Goal: Task Accomplishment & Management: Use online tool/utility

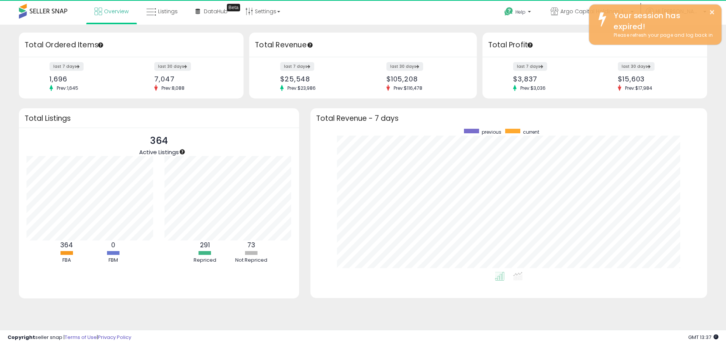
scroll to position [143, 382]
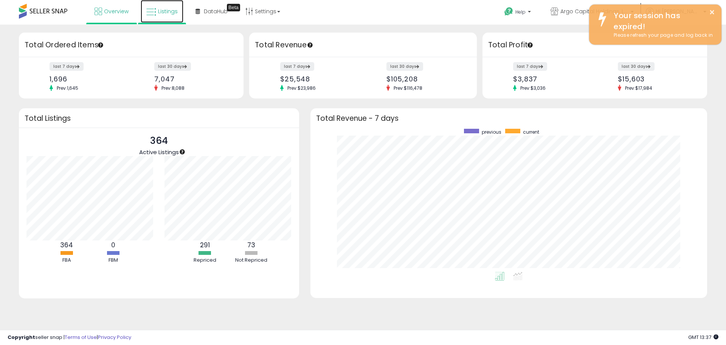
click at [171, 16] on link "Listings" at bounding box center [162, 11] width 43 height 23
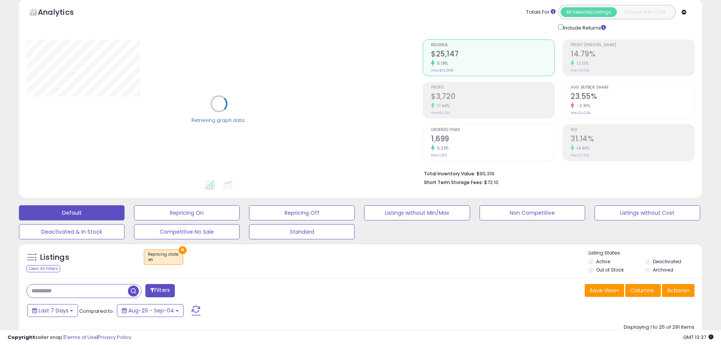
scroll to position [76, 0]
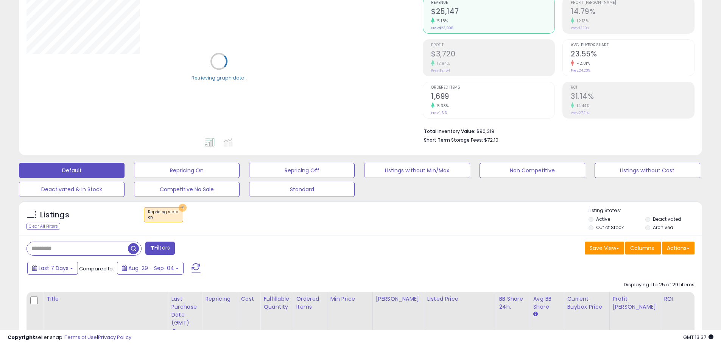
drag, startPoint x: 181, startPoint y: 208, endPoint x: 59, endPoint y: 252, distance: 129.6
click at [181, 208] on button "×" at bounding box center [183, 208] width 8 height 8
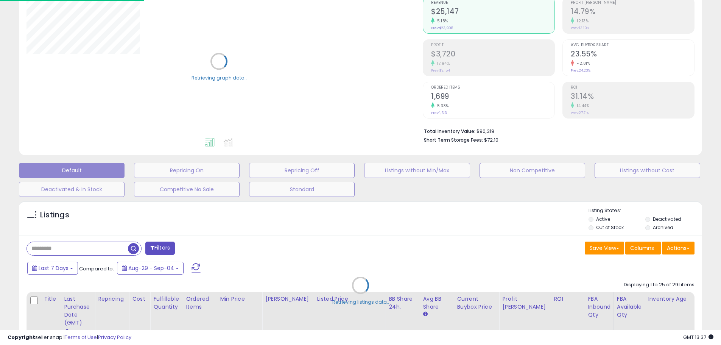
click at [87, 250] on div "Retrieving listings data.." at bounding box center [360, 291] width 694 height 188
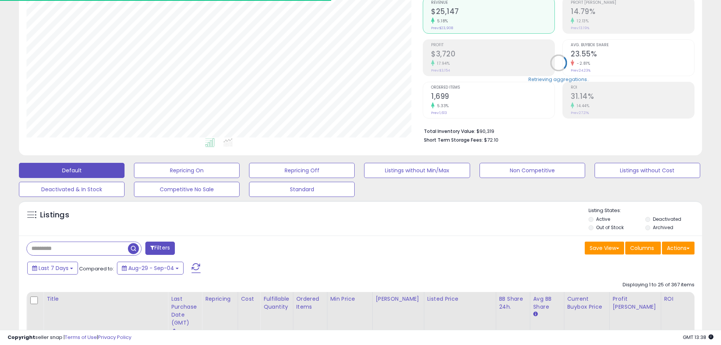
scroll to position [155, 396]
click at [66, 251] on input "text" at bounding box center [77, 248] width 101 height 13
paste input "**********"
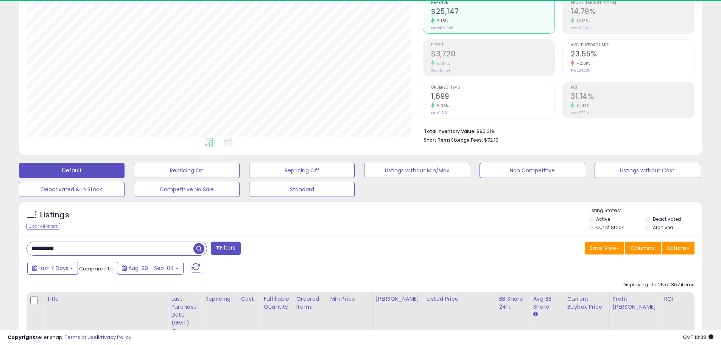
type input "**********"
click at [200, 250] on span "button" at bounding box center [198, 248] width 11 height 11
